Goal: Check status: Check status

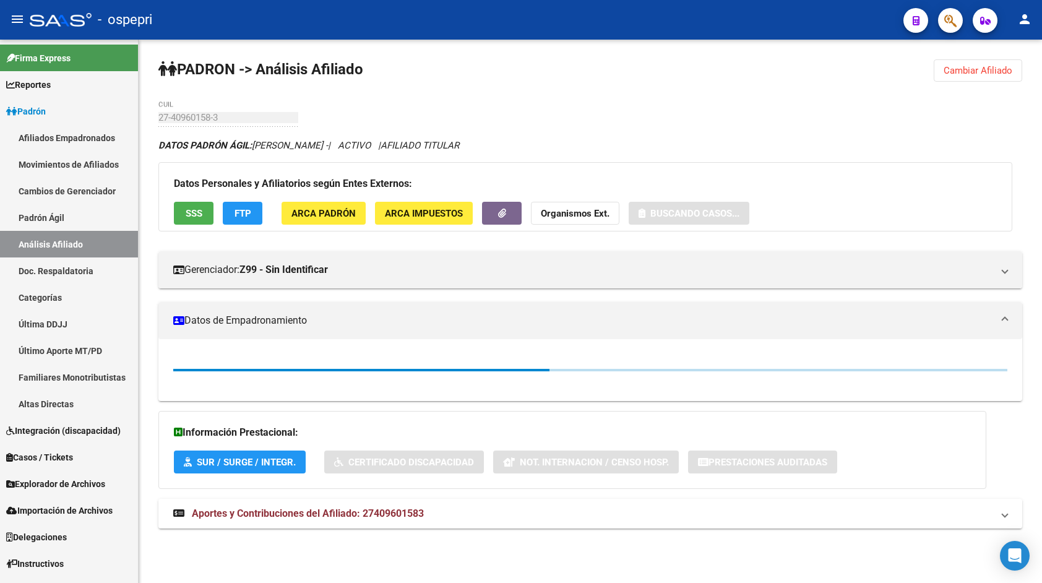
click at [948, 27] on icon "button" at bounding box center [950, 21] width 12 height 14
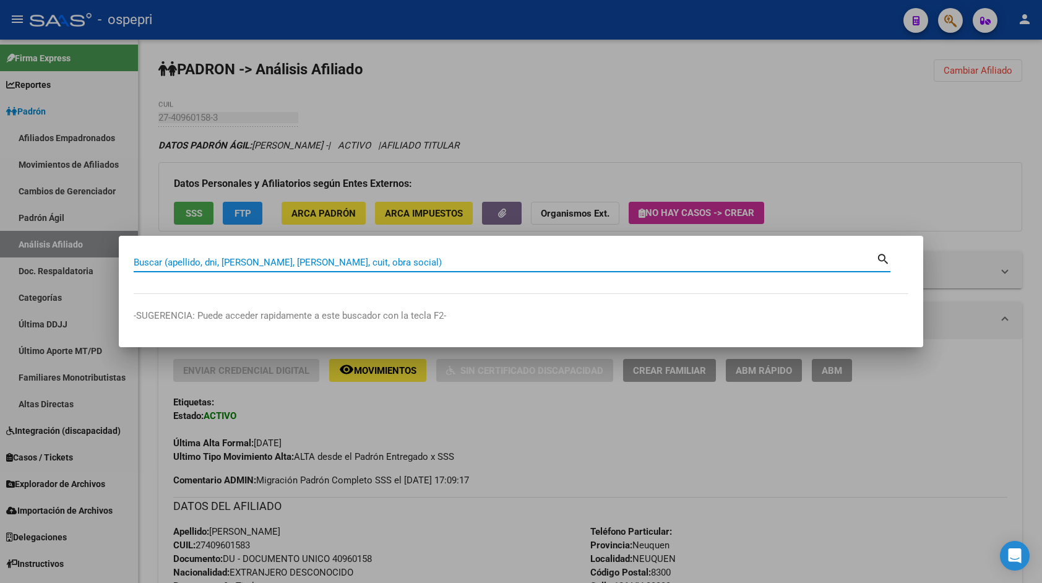
drag, startPoint x: 367, startPoint y: 268, endPoint x: 363, endPoint y: 263, distance: 7.1
paste input "36770996"
type input "36770996"
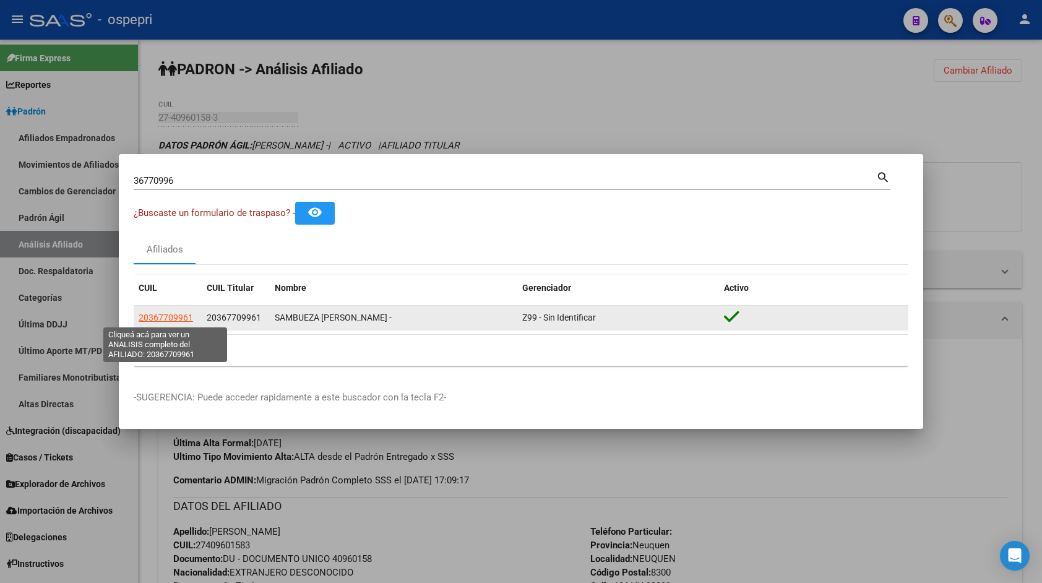
click at [170, 313] on span "20367709961" at bounding box center [166, 317] width 54 height 10
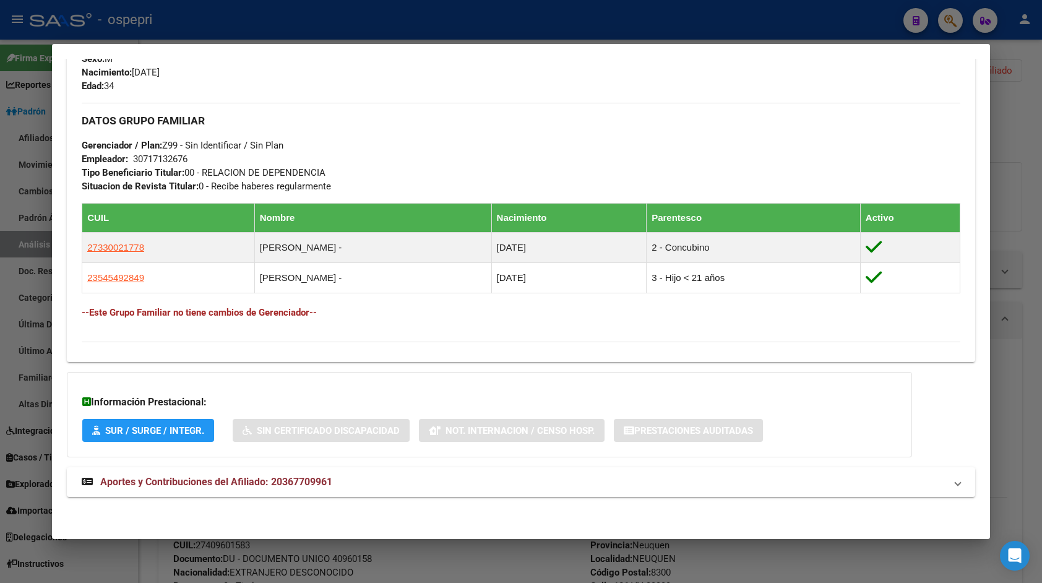
scroll to position [548, 0]
click at [376, 477] on mat-panel-title "Aportes y Contribuciones del Afiliado: 20367709961" at bounding box center [514, 482] width 864 height 15
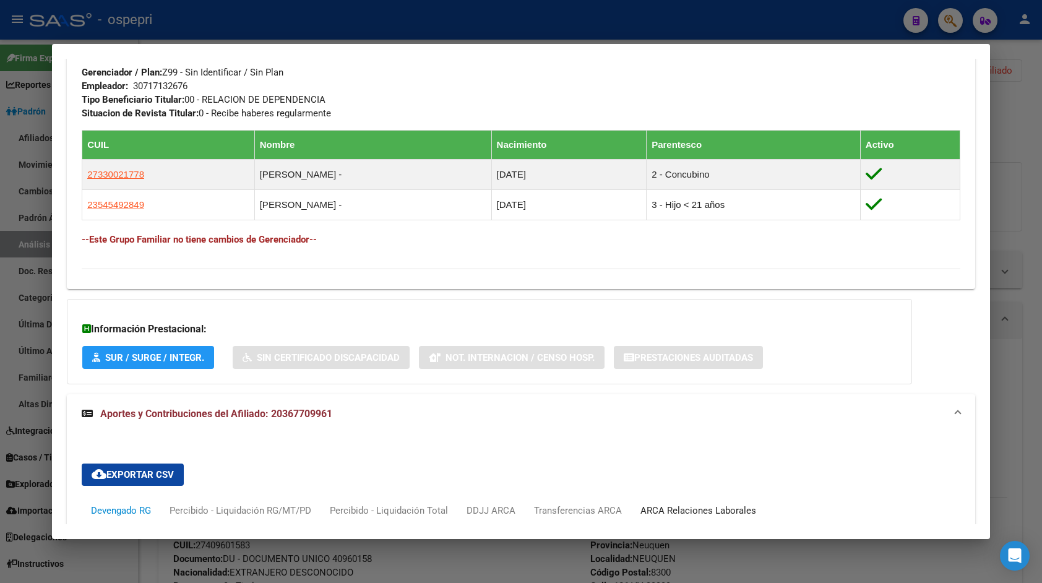
click at [669, 502] on div "ARCA Relaciones Laborales" at bounding box center [698, 511] width 134 height 30
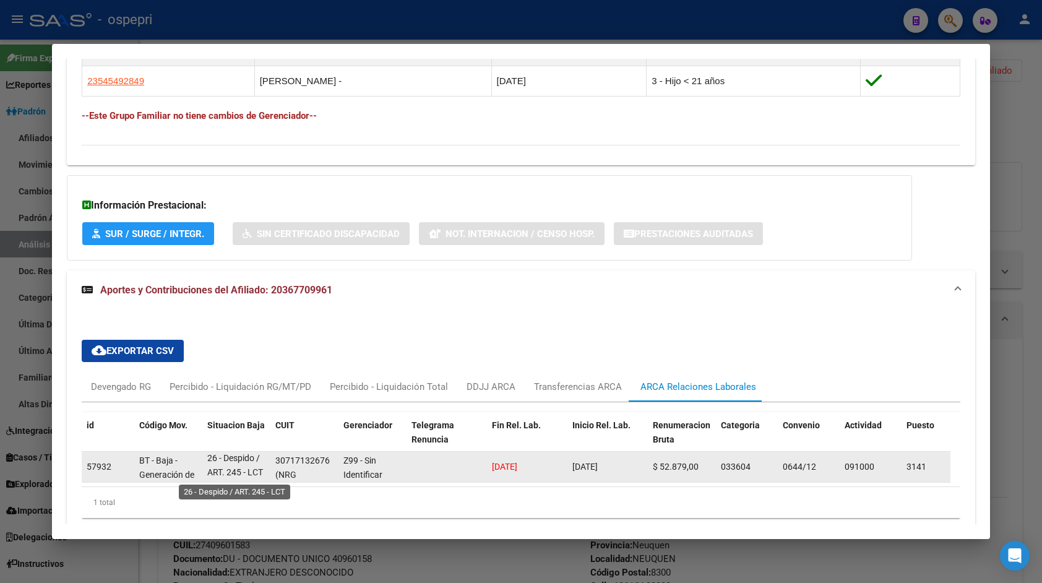
scroll to position [1, 0]
drag, startPoint x: 244, startPoint y: 475, endPoint x: 278, endPoint y: 482, distance: 34.8
click at [278, 482] on div "57932 BT - Baja - Generación de Clave 26 - Despido / ART. 245 - LCT 30717132676…" at bounding box center [850, 467] width 1537 height 31
click at [278, 475] on span "(NRG SERVICIOS PETROLEROS S.A.)" at bounding box center [302, 496] width 54 height 52
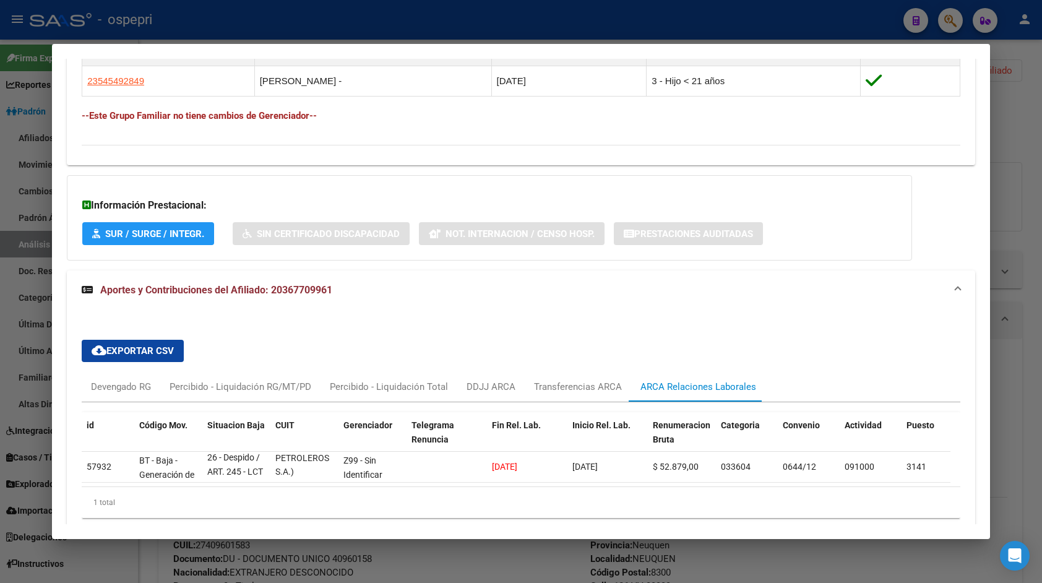
drag, startPoint x: 281, startPoint y: 475, endPoint x: 293, endPoint y: 482, distance: 13.9
click at [293, 486] on datatable-body "57932 BT - Baja - Generación de Clave 26 - Despido / ART. 245 - LCT 30717132676…" at bounding box center [516, 469] width 869 height 35
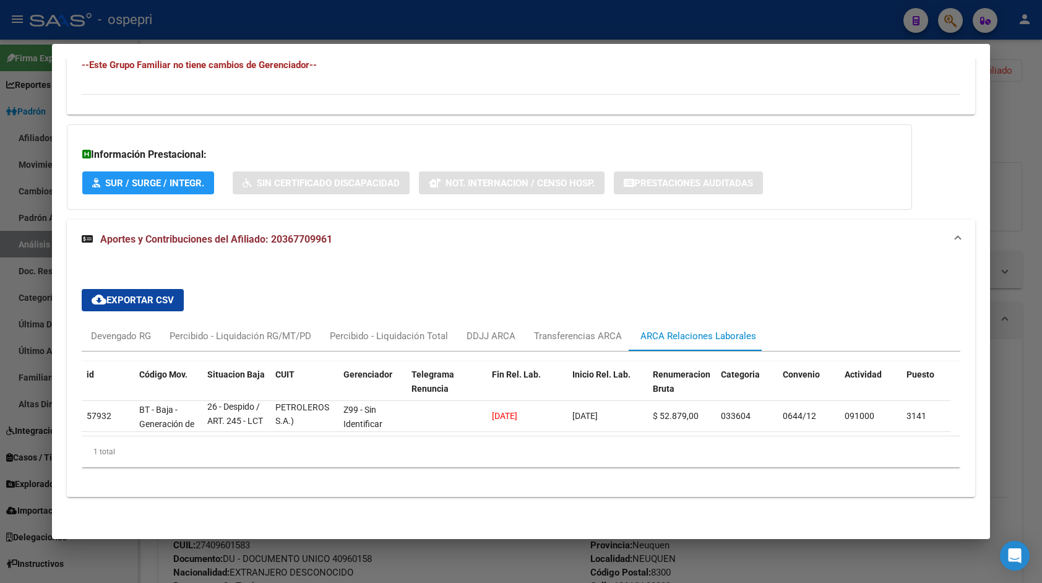
click at [831, 296] on div "cloud_download Exportar CSV Devengado RG Percibido - Liquidación RG/MT/PD Perci…" at bounding box center [521, 378] width 878 height 198
